Goal: Use online tool/utility: Use online tool/utility

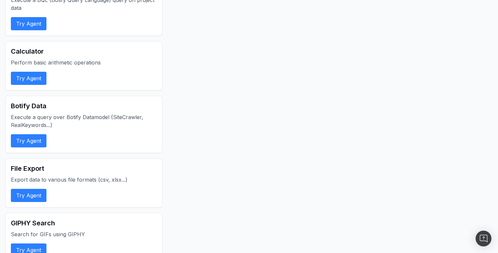
scroll to position [239, 0]
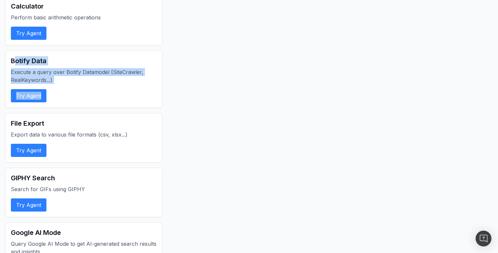
drag, startPoint x: 15, startPoint y: 60, endPoint x: 72, endPoint y: 85, distance: 62.4
click at [72, 85] on div "Botify Data Execute a query over Botify Datamodel (SiteCrawler, RealKeywords...…" at bounding box center [83, 79] width 157 height 57
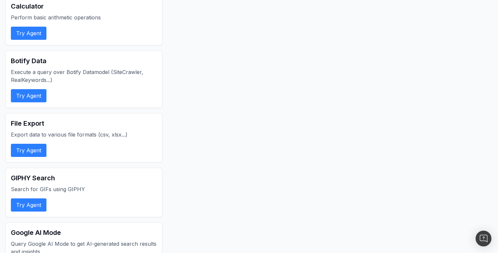
click at [72, 85] on div "Botify Data Execute a query over Botify Datamodel (SiteCrawler, RealKeywords...…" at bounding box center [83, 79] width 157 height 57
click at [22, 98] on button "Try Agent" at bounding box center [29, 95] width 36 height 13
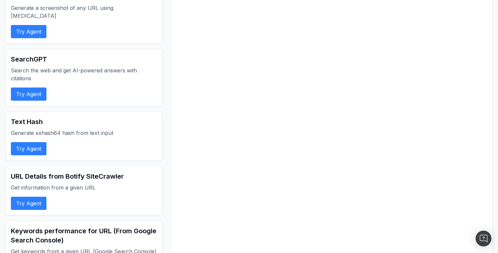
scroll to position [2478, 0]
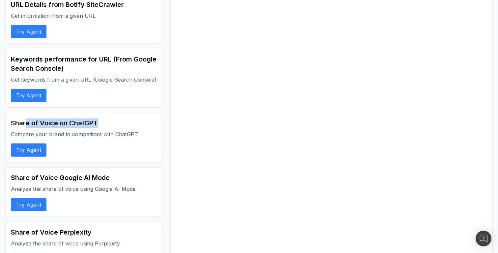
drag, startPoint x: 26, startPoint y: 97, endPoint x: 128, endPoint y: 96, distance: 102.8
click at [128, 119] on h2 "Share of Voice on ChatGPT" at bounding box center [84, 123] width 146 height 9
drag, startPoint x: 67, startPoint y: 98, endPoint x: 136, endPoint y: 98, distance: 68.9
click at [136, 119] on h2 "Share of Voice on ChatGPT" at bounding box center [84, 123] width 146 height 9
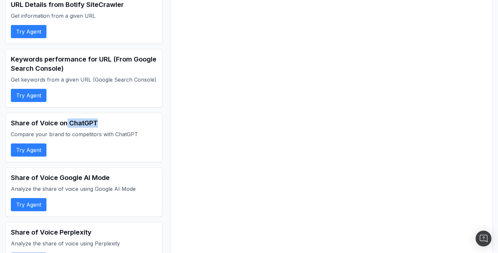
click at [136, 119] on h2 "Share of Voice on ChatGPT" at bounding box center [84, 123] width 146 height 9
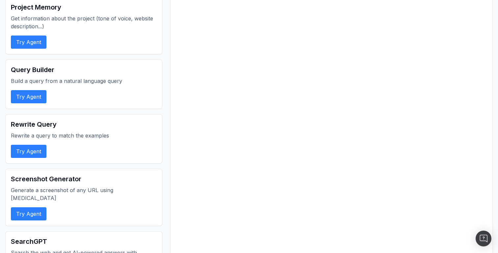
scroll to position [1905, 0]
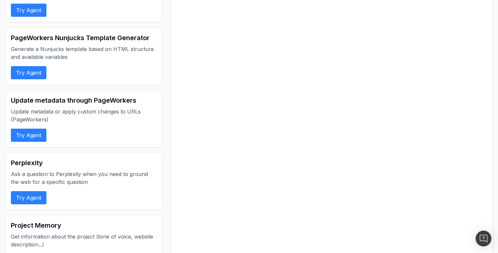
click at [102, 96] on h2 "Update metadata through PageWorkers" at bounding box center [84, 100] width 146 height 9
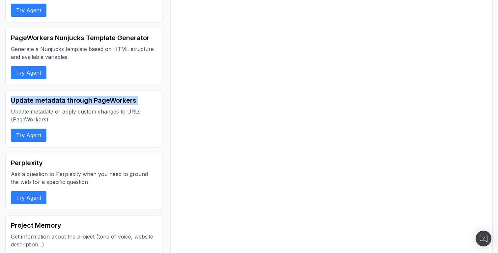
click at [102, 96] on h2 "Update metadata through PageWorkers" at bounding box center [84, 100] width 146 height 9
click at [131, 96] on h2 "Update metadata through PageWorkers" at bounding box center [84, 100] width 146 height 9
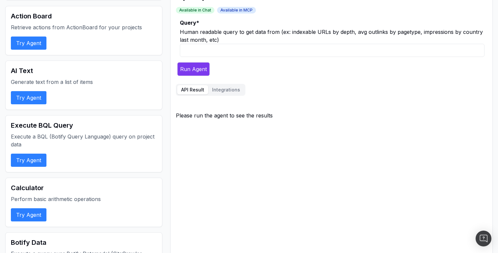
scroll to position [0, 0]
